Goal: Transaction & Acquisition: Purchase product/service

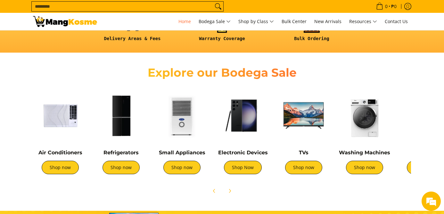
scroll to position [0, 255]
click at [184, 131] on img at bounding box center [182, 115] width 55 height 55
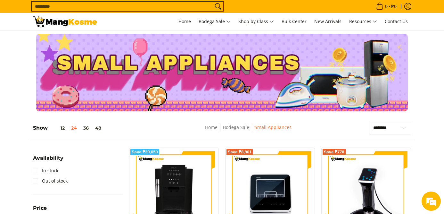
click at [117, 5] on input "Search..." at bounding box center [122, 7] width 181 height 10
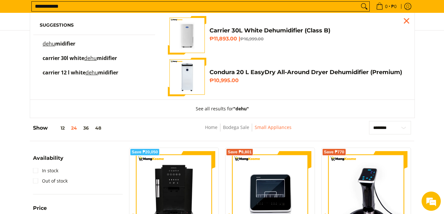
type input "**********"
click at [359, 2] on button "Search" at bounding box center [364, 7] width 10 height 10
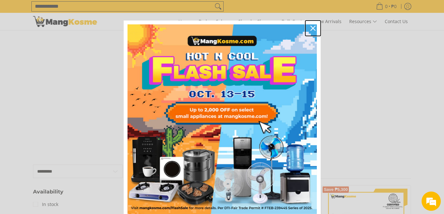
click at [314, 29] on icon "close icon" at bounding box center [313, 28] width 5 height 5
